Goal: Navigation & Orientation: Understand site structure

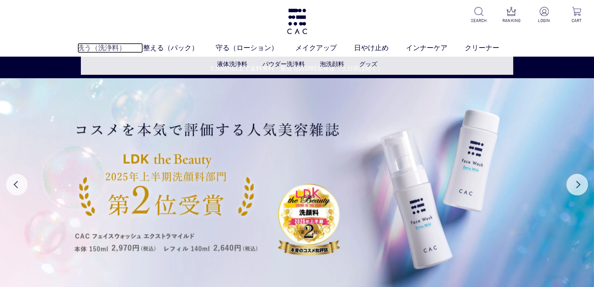
click at [110, 48] on link "洗う（洗浄料）" at bounding box center [110, 48] width 66 height 10
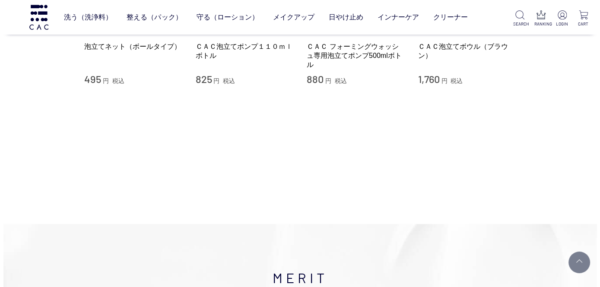
scroll to position [821, 0]
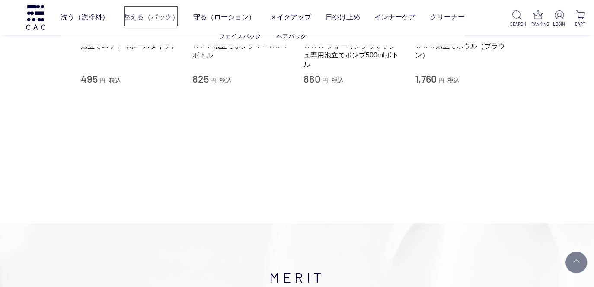
click at [164, 19] on link "整える（パック）" at bounding box center [150, 17] width 55 height 23
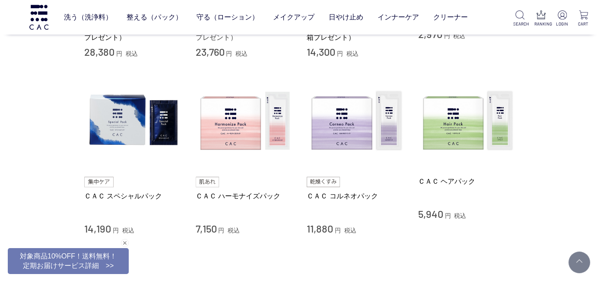
scroll to position [346, 0]
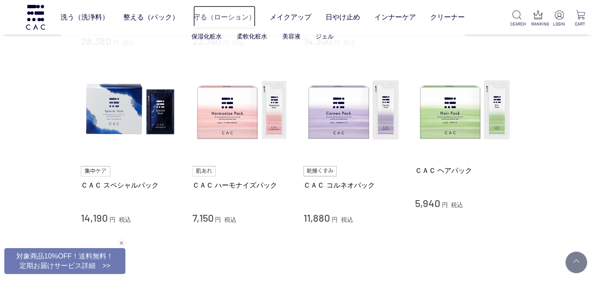
click at [241, 18] on link "守る（ローション）" at bounding box center [224, 17] width 62 height 23
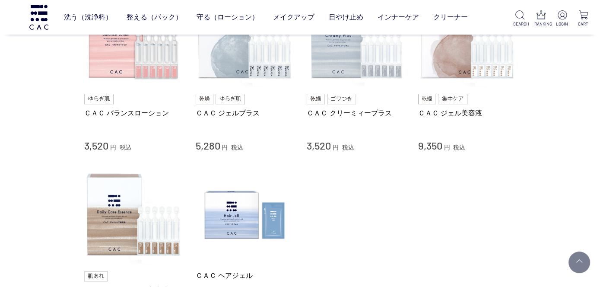
scroll to position [389, 0]
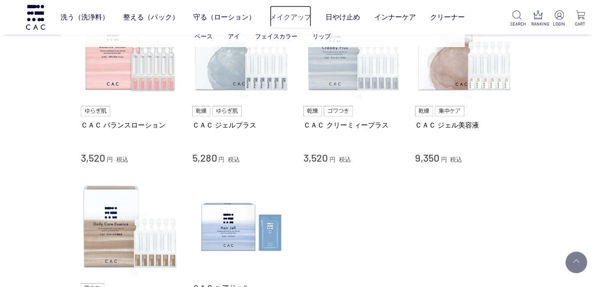
click at [282, 17] on link "メイクアップ" at bounding box center [290, 17] width 41 height 23
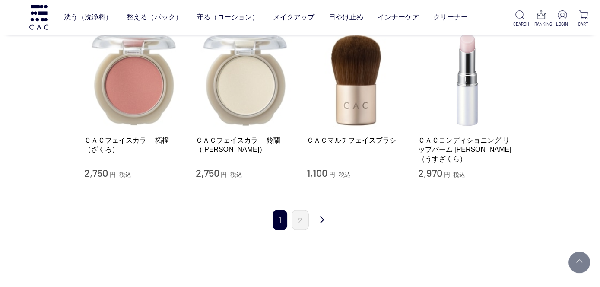
scroll to position [1124, 0]
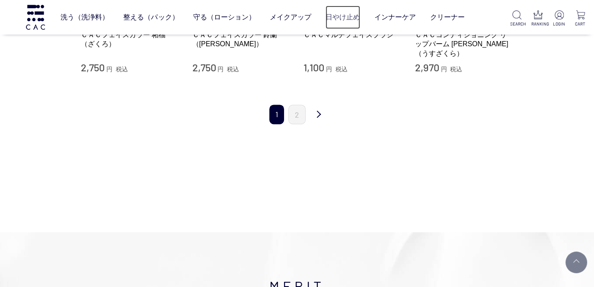
click at [335, 15] on link "日やけ止め" at bounding box center [342, 17] width 35 height 23
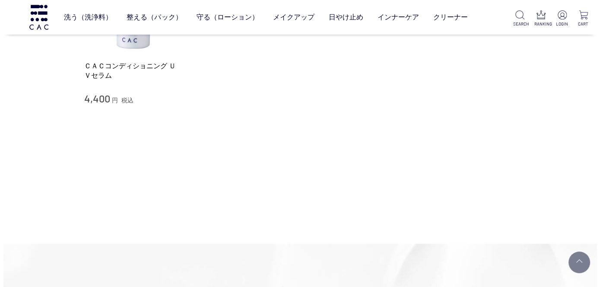
scroll to position [86, 0]
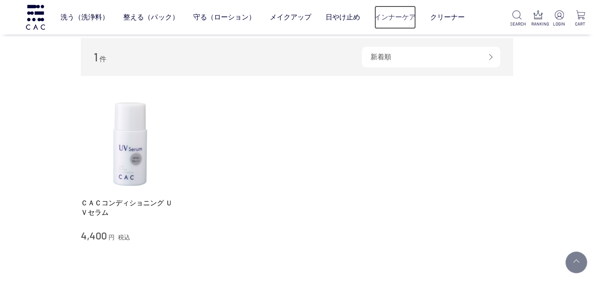
click at [399, 14] on link "インナーケア" at bounding box center [394, 17] width 41 height 23
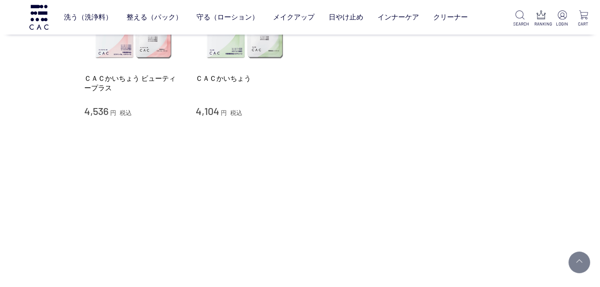
scroll to position [216, 0]
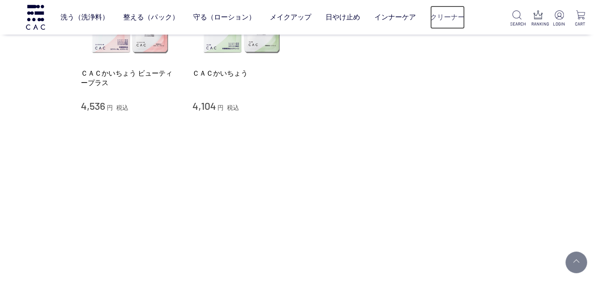
click at [446, 16] on link "クリーナー" at bounding box center [447, 17] width 35 height 23
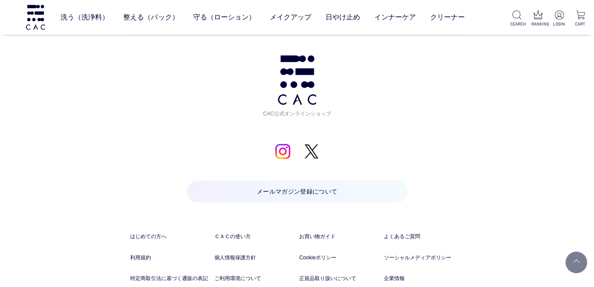
scroll to position [1055, 0]
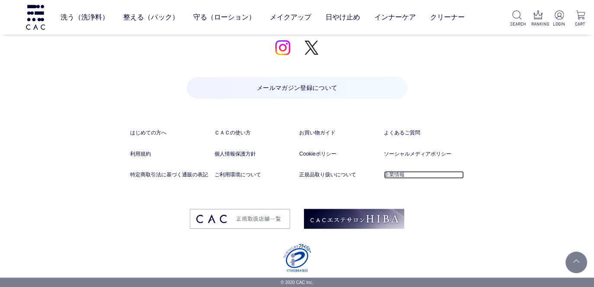
click at [393, 174] on link "企業情報" at bounding box center [424, 175] width 80 height 8
